Goal: Transaction & Acquisition: Download file/media

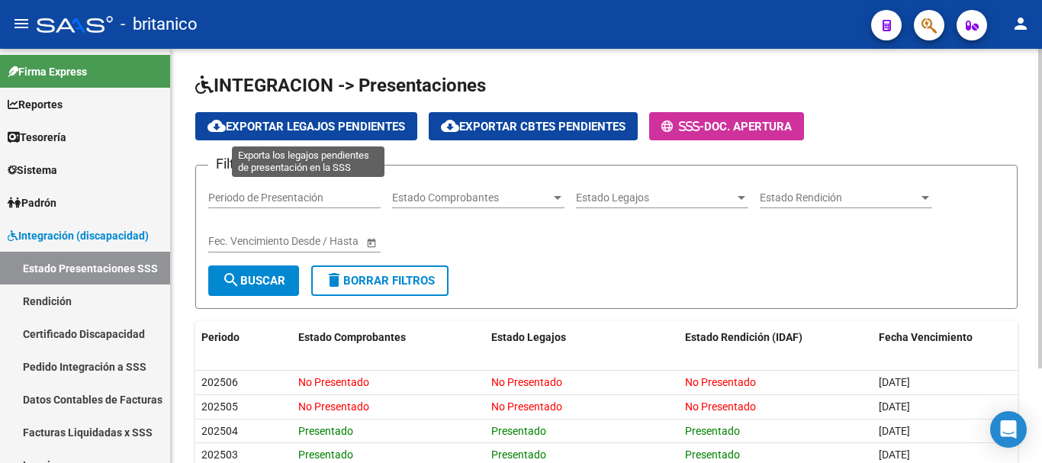
click at [340, 124] on span "cloud_download Exportar Legajos Pendientes" at bounding box center [307, 127] width 198 height 14
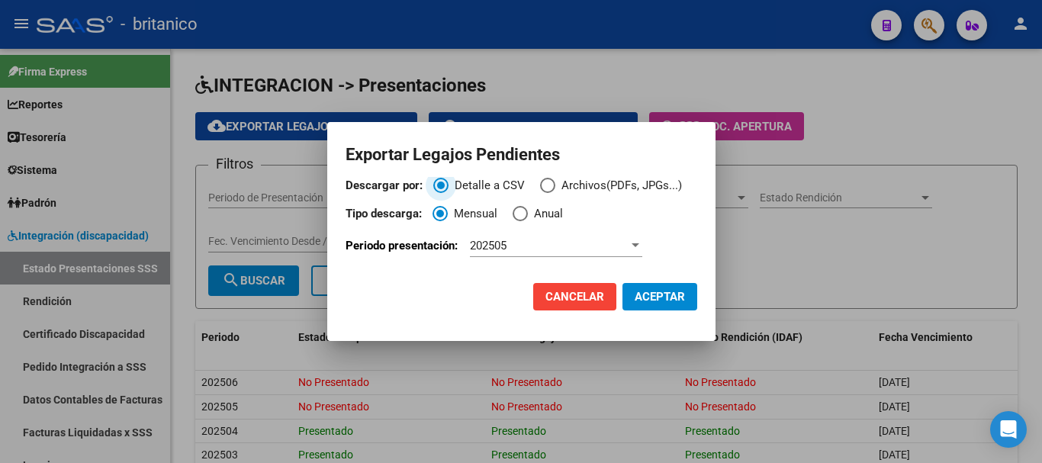
click at [552, 184] on span "Descargar por:" at bounding box center [547, 185] width 15 height 15
click at [552, 184] on input "Archivos(PDFs, JPGs...)" at bounding box center [547, 185] width 15 height 15
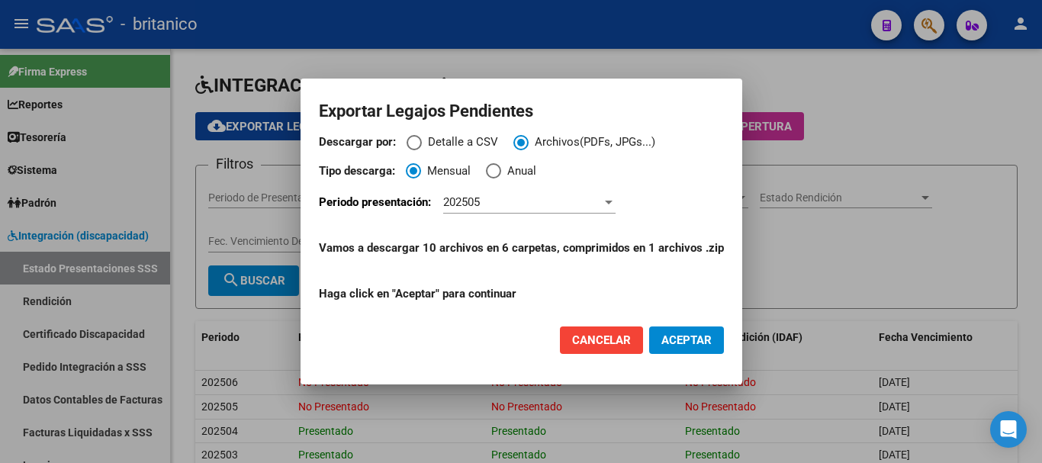
click at [694, 343] on span "ACEPTAR" at bounding box center [687, 340] width 50 height 14
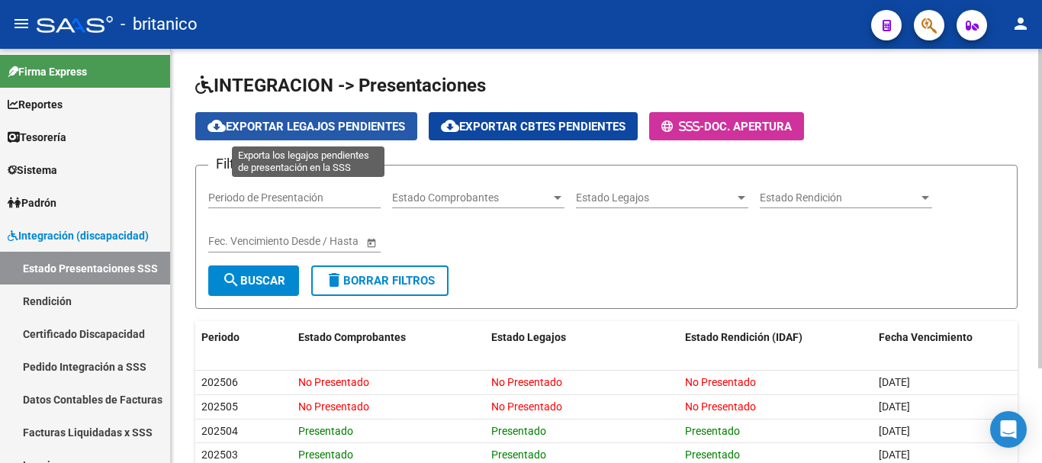
click at [383, 119] on button "cloud_download Exportar Legajos Pendientes" at bounding box center [306, 126] width 222 height 28
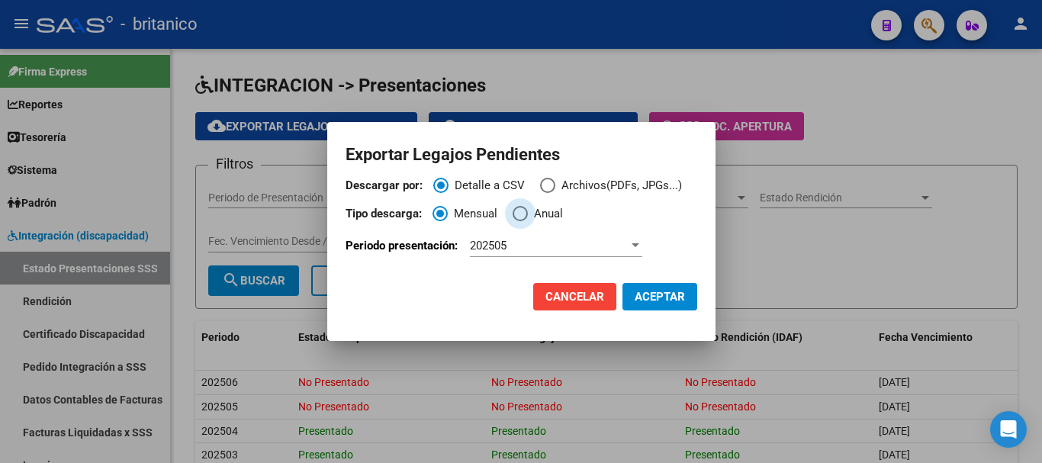
click at [525, 213] on span "Tipo de descarga:" at bounding box center [520, 213] width 15 height 15
click at [525, 213] on input "Anual" at bounding box center [520, 213] width 15 height 15
radio input "true"
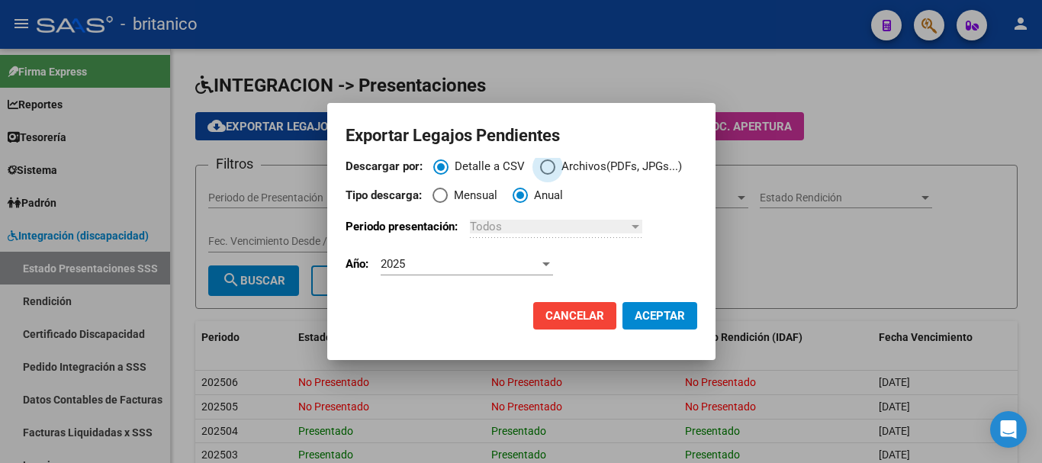
click at [548, 166] on span "Descargar por:" at bounding box center [547, 166] width 15 height 15
click at [548, 166] on input "Archivos(PDFs, JPGs...)" at bounding box center [547, 166] width 15 height 15
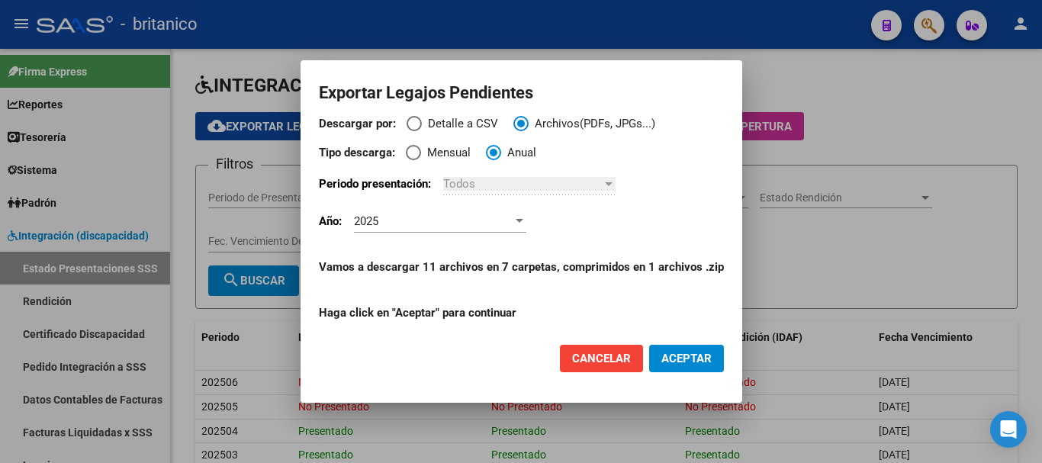
click at [484, 187] on div "Todos" at bounding box center [522, 184] width 159 height 14
click at [520, 222] on div at bounding box center [520, 221] width 8 height 4
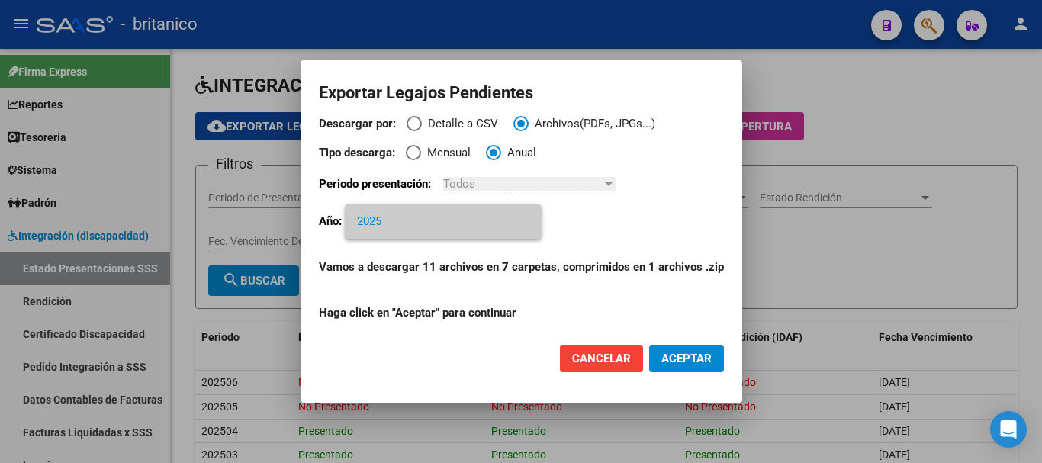
click at [446, 151] on div at bounding box center [521, 231] width 1042 height 463
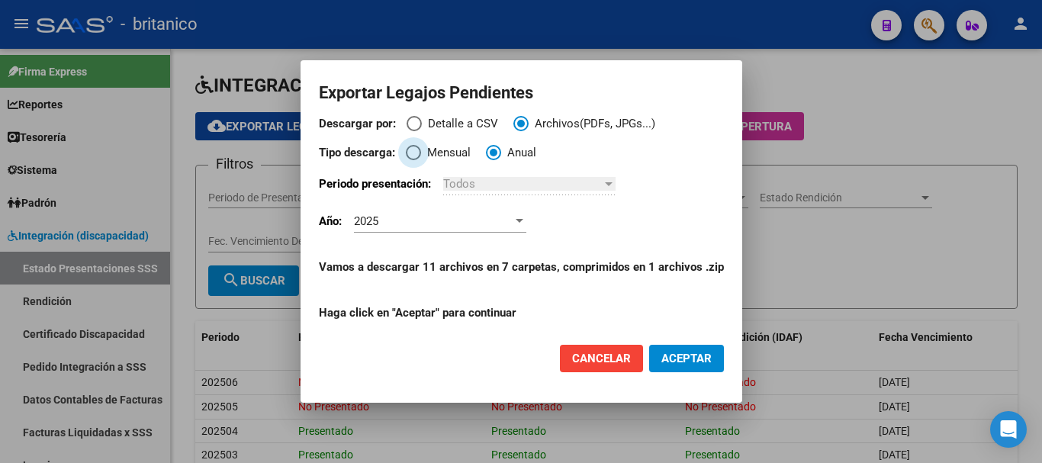
click at [441, 151] on span "Mensual" at bounding box center [446, 153] width 50 height 18
click at [421, 151] on input "Mensual" at bounding box center [413, 152] width 15 height 15
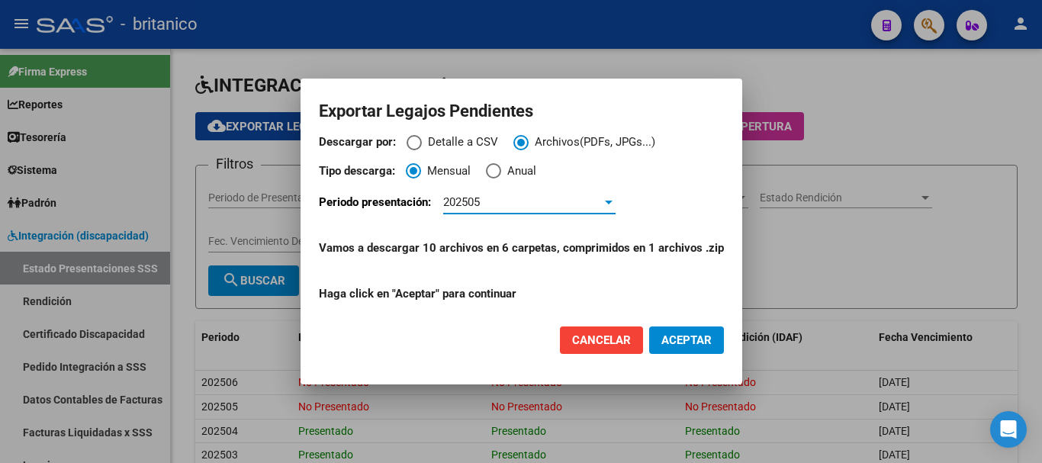
click at [613, 201] on div at bounding box center [609, 203] width 8 height 4
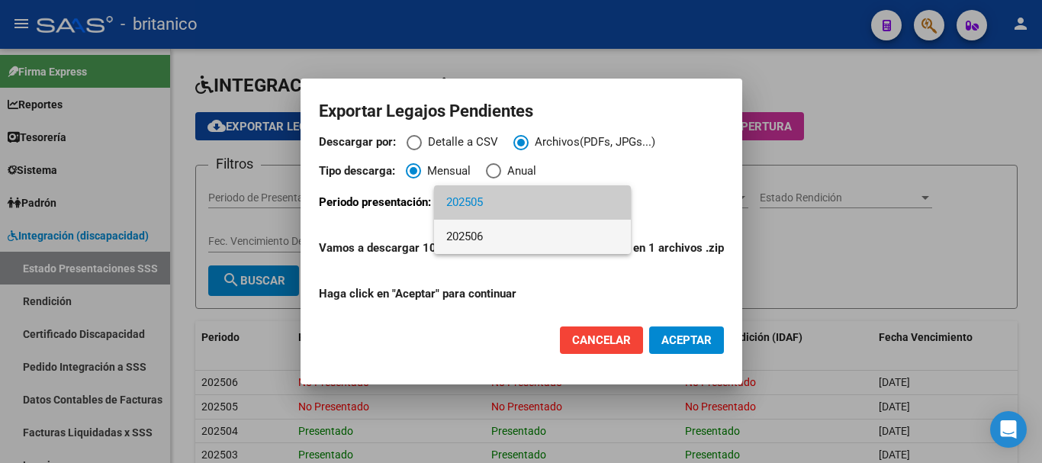
click at [530, 239] on span "202506" at bounding box center [532, 237] width 172 height 34
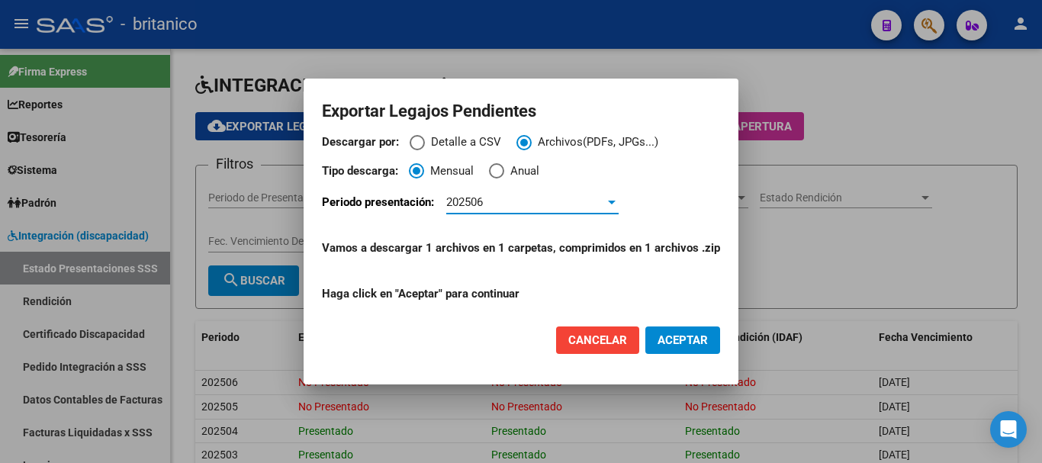
click at [497, 203] on div "202506" at bounding box center [525, 202] width 159 height 14
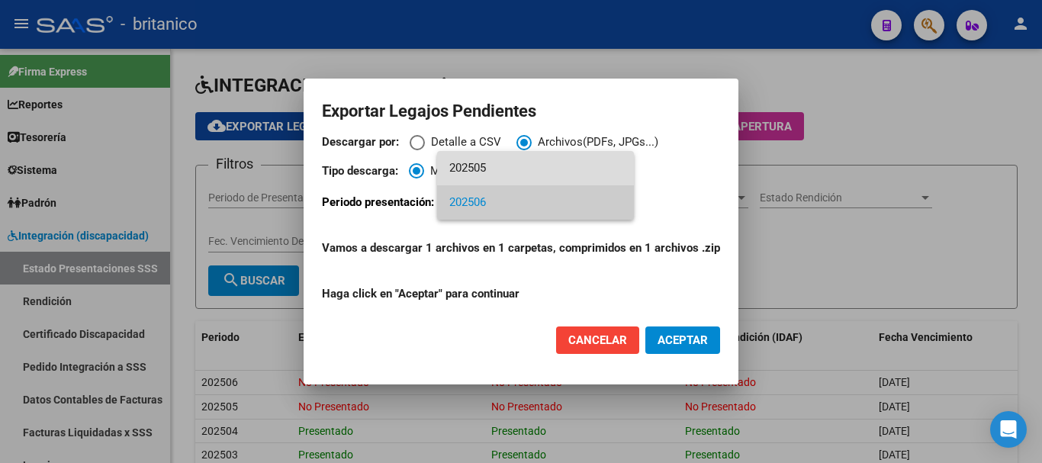
click at [511, 166] on span "202505" at bounding box center [535, 168] width 172 height 34
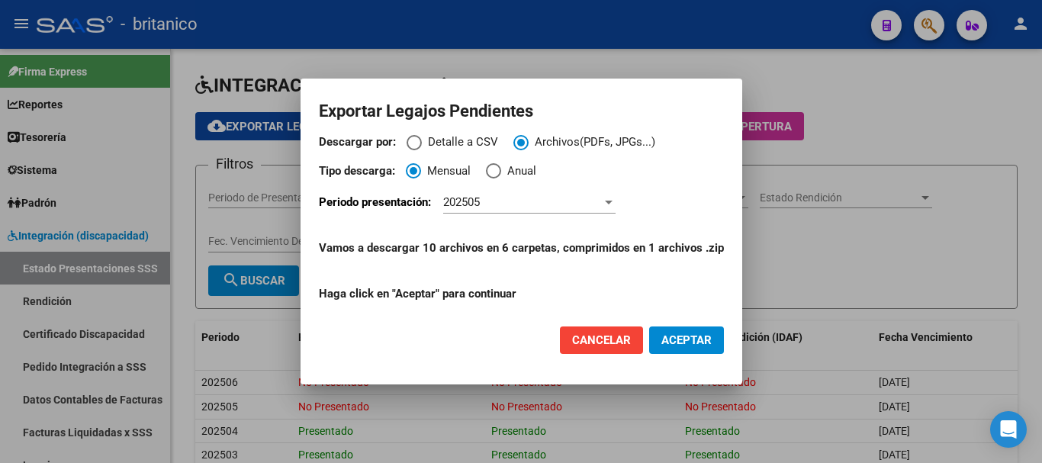
click at [684, 339] on span "ACEPTAR" at bounding box center [687, 340] width 50 height 14
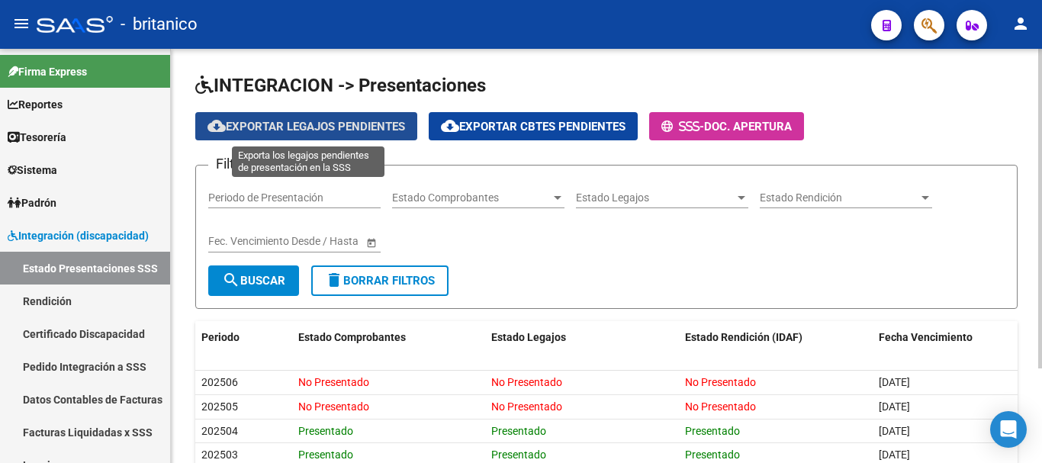
click at [370, 123] on span "cloud_download Exportar Legajos Pendientes" at bounding box center [307, 127] width 198 height 14
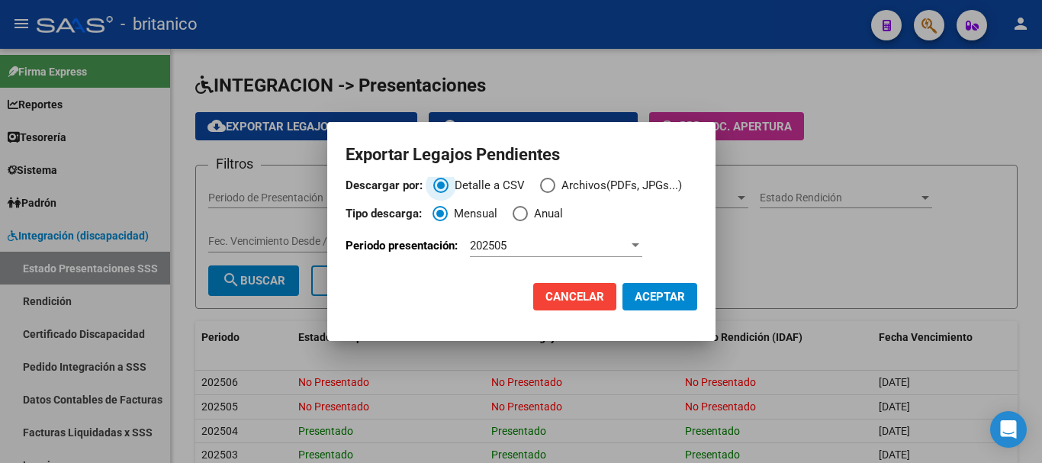
click at [546, 182] on span "Descargar por:" at bounding box center [547, 185] width 15 height 15
click at [546, 182] on input "Archivos(PDFs, JPGs...)" at bounding box center [547, 185] width 15 height 15
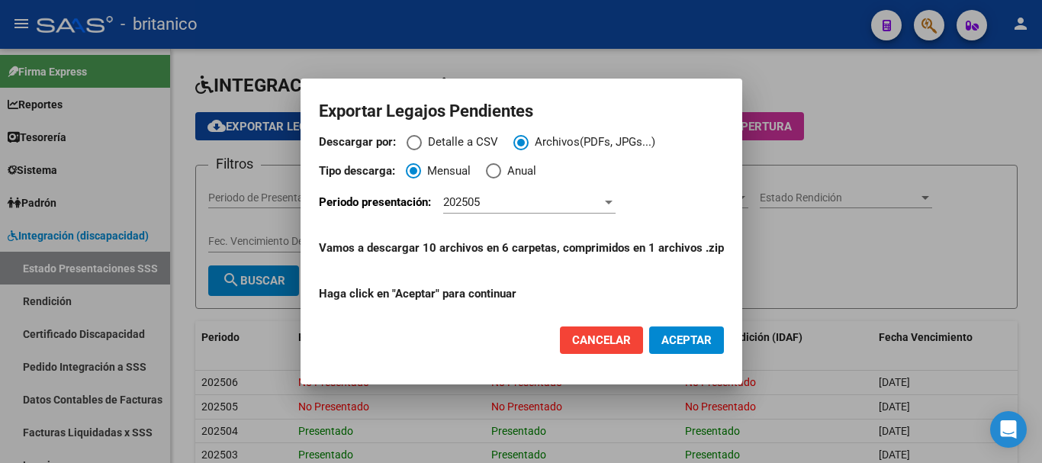
click at [687, 341] on span "ACEPTAR" at bounding box center [687, 340] width 50 height 14
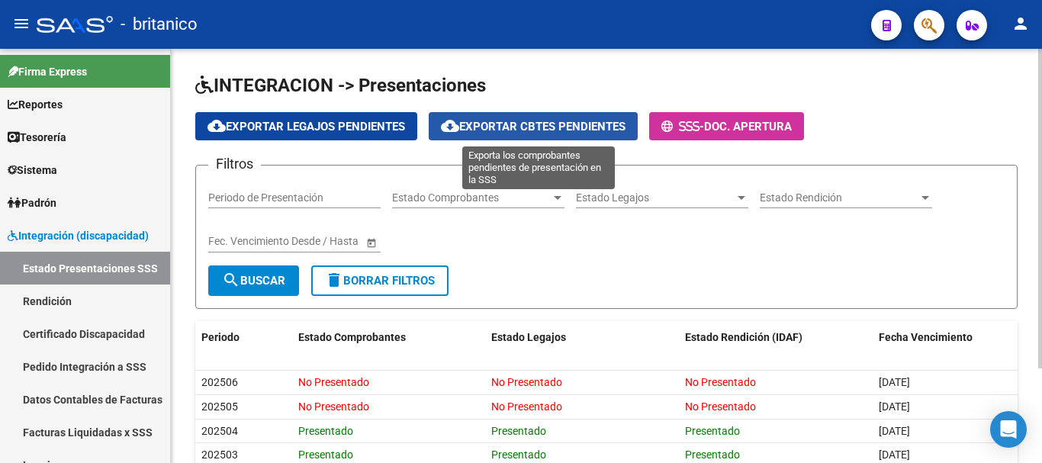
click at [520, 126] on span "cloud_download Exportar Cbtes Pendientes" at bounding box center [533, 127] width 185 height 14
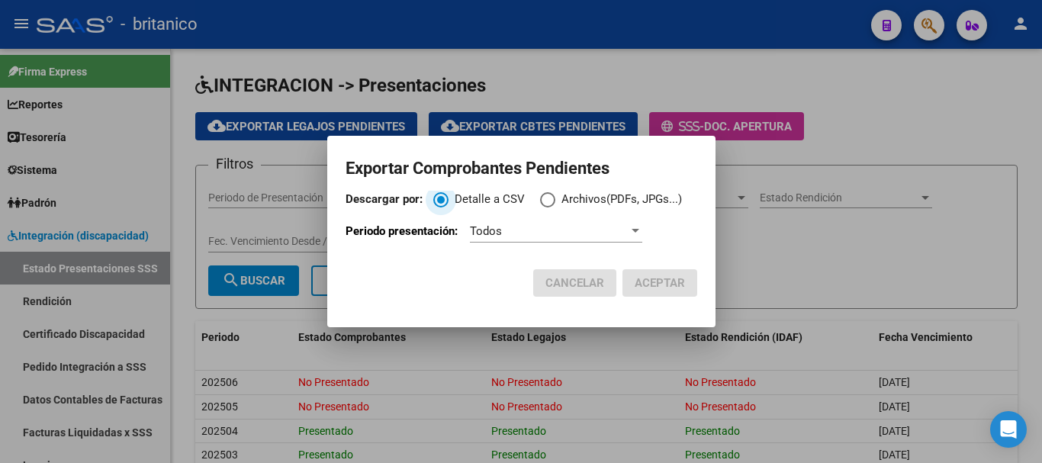
click at [568, 198] on span "Archivos(PDFs, JPGs...)" at bounding box center [618, 200] width 127 height 18
click at [555, 198] on input "Archivos(PDFs, JPGs...)" at bounding box center [547, 199] width 15 height 15
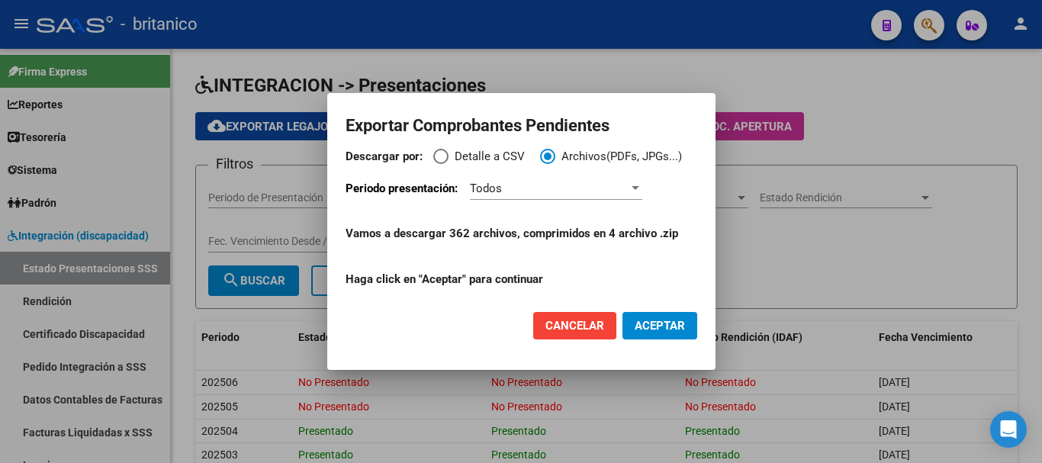
click at [515, 191] on div "Todos" at bounding box center [549, 189] width 159 height 14
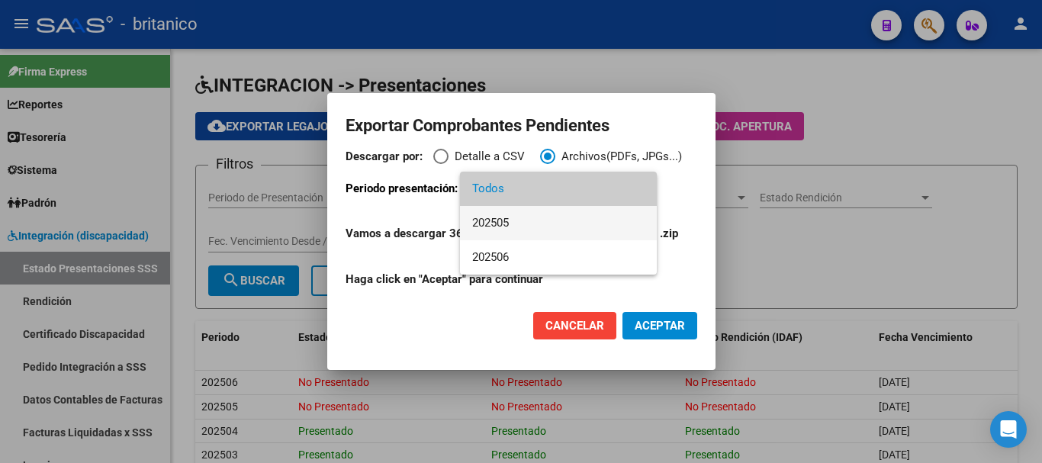
click at [513, 224] on span "202505" at bounding box center [558, 223] width 172 height 34
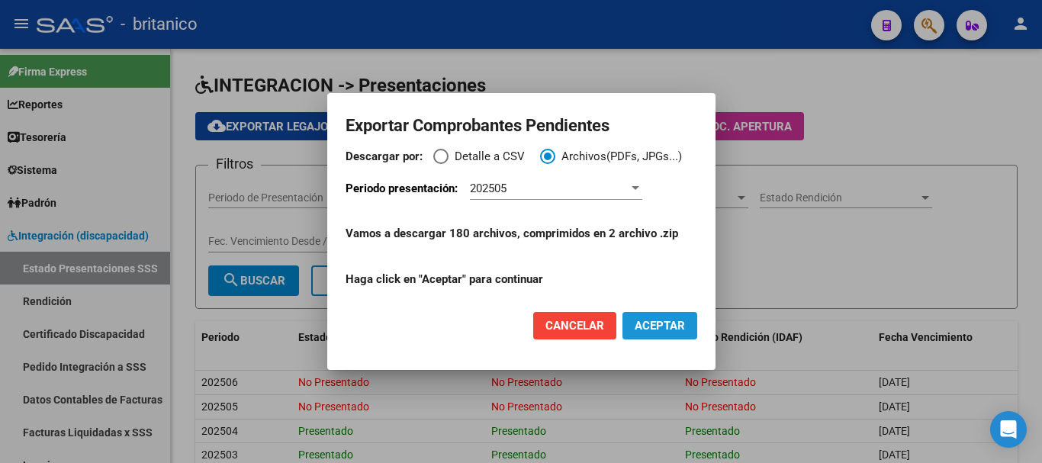
click at [662, 326] on span "ACEPTAR" at bounding box center [660, 326] width 50 height 14
